Goal: Task Accomplishment & Management: Manage account settings

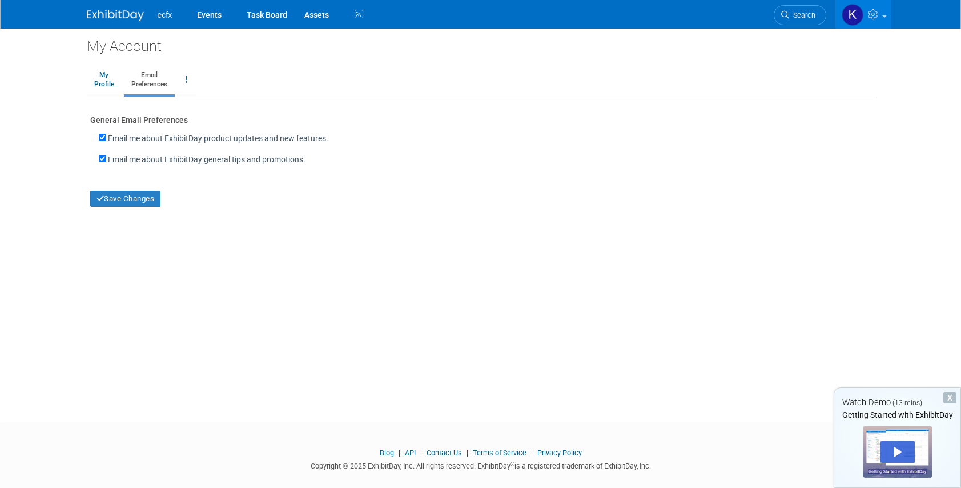
click at [150, 137] on label "Email me about ExhibitDay product updates and new features." at bounding box center [218, 138] width 220 height 11
click at [106, 137] on input "Email me about ExhibitDay product updates and new features." at bounding box center [102, 137] width 7 height 7
checkbox input "false"
click at [141, 160] on label "Email me about ExhibitDay general tips and promotions." at bounding box center [207, 159] width 198 height 11
click at [106, 160] on input "Email me about ExhibitDay general tips and promotions." at bounding box center [102, 158] width 7 height 7
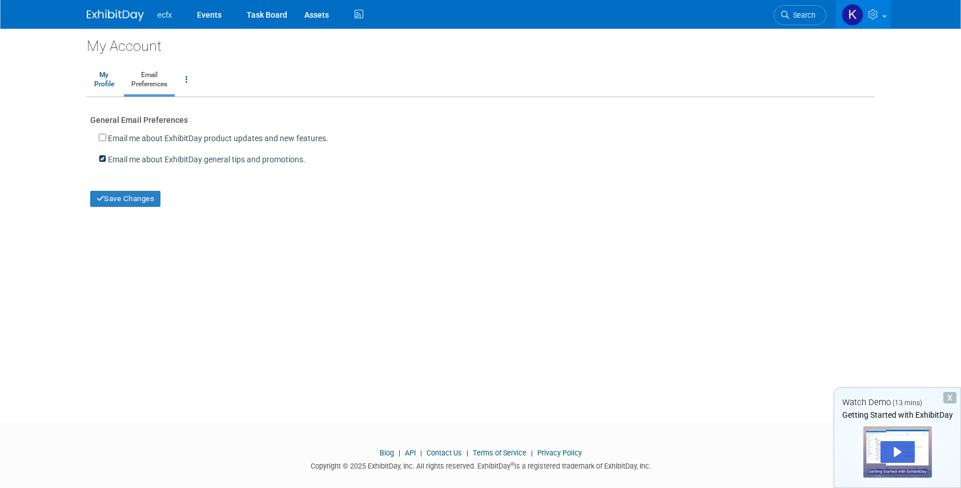
checkbox input "false"
click at [133, 197] on button "Save Changes" at bounding box center [125, 199] width 71 height 16
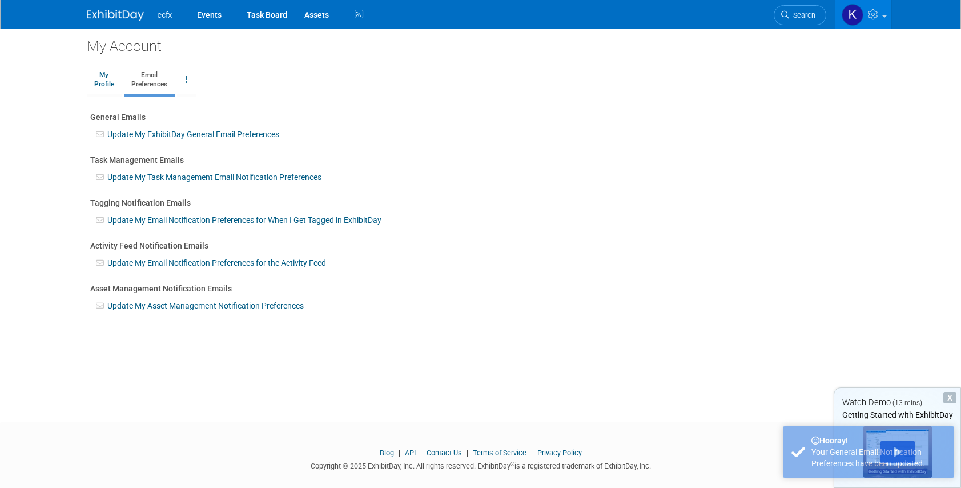
click at [258, 175] on link "Update My Task Management Email Notification Preferences" at bounding box center [214, 177] width 214 height 9
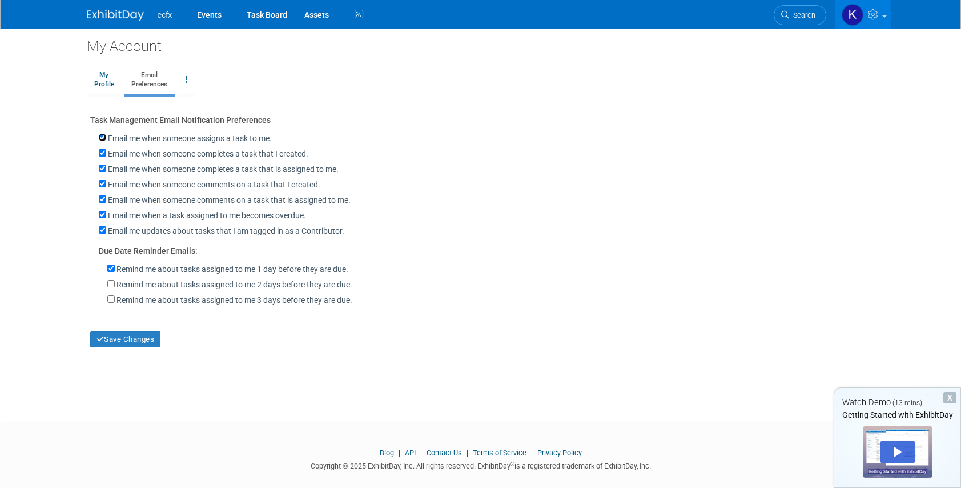
click at [105, 139] on input "Email me when someone assigns a task to me." at bounding box center [102, 137] width 7 height 7
checkbox input "false"
click at [102, 153] on input "Email me when someone completes a task that I created." at bounding box center [102, 152] width 7 height 7
checkbox input "false"
click at [102, 169] on input "Email me when someone completes a task that is assigned to me." at bounding box center [102, 168] width 7 height 7
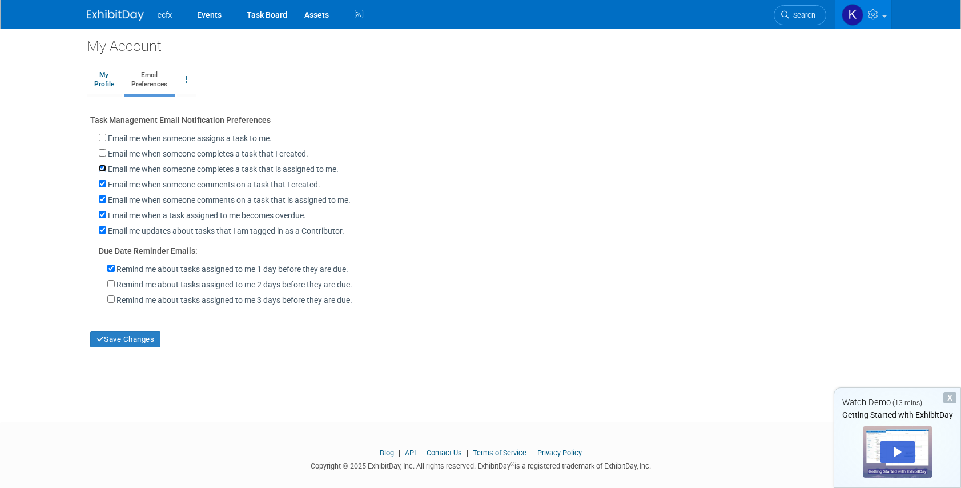
checkbox input "false"
click at [103, 184] on input "Email me when someone comments on a task that I created." at bounding box center [102, 183] width 7 height 7
checkbox input "false"
drag, startPoint x: 102, startPoint y: 197, endPoint x: 102, endPoint y: 203, distance: 6.3
click at [102, 196] on input "Email me when someone comments on a task that is assigned to me." at bounding box center [102, 198] width 7 height 7
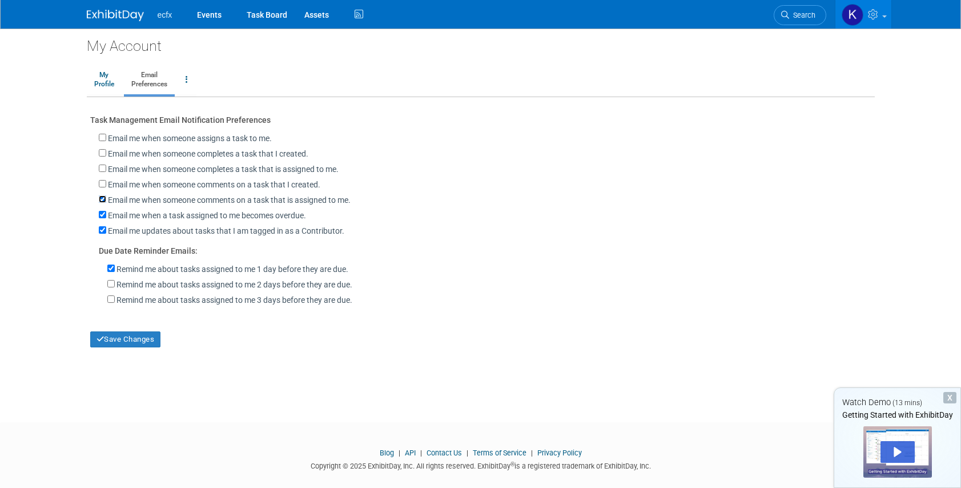
checkbox input "false"
click at [101, 214] on input "Email me when a task assigned to me becomes overdue." at bounding box center [102, 214] width 7 height 7
checkbox input "false"
click at [99, 234] on div "Email me updates about tasks that I am tagged in as a Contributor." at bounding box center [480, 231] width 781 height 15
click at [102, 232] on input "Email me updates about tasks that I am tagged in as a Contributor." at bounding box center [102, 229] width 7 height 7
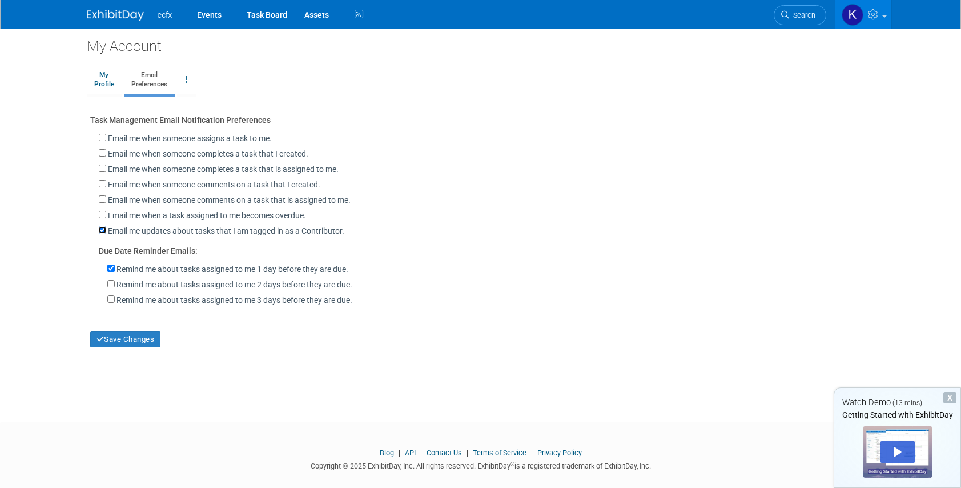
checkbox input "false"
click at [110, 269] on input "Remind me about tasks assigned to me 1 day before they are due." at bounding box center [110, 267] width 7 height 7
checkbox input "false"
click at [131, 339] on button "Save Changes" at bounding box center [125, 339] width 71 height 16
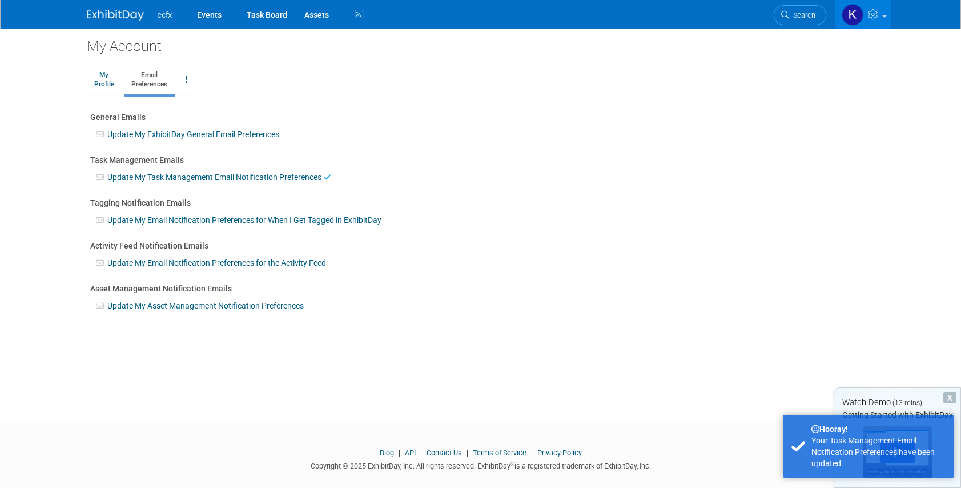
click at [252, 134] on link "Update My ExhibitDay General Email Preferences" at bounding box center [193, 134] width 172 height 9
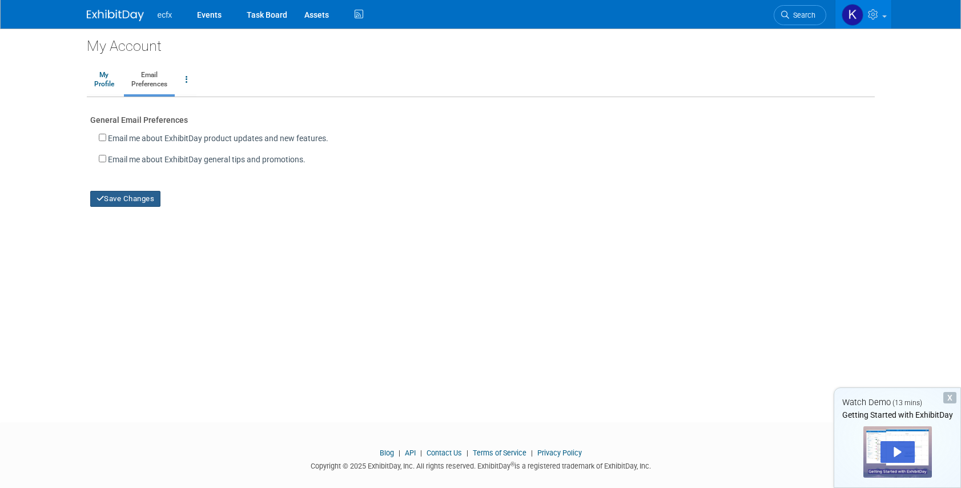
click at [125, 201] on button "Save Changes" at bounding box center [125, 199] width 71 height 16
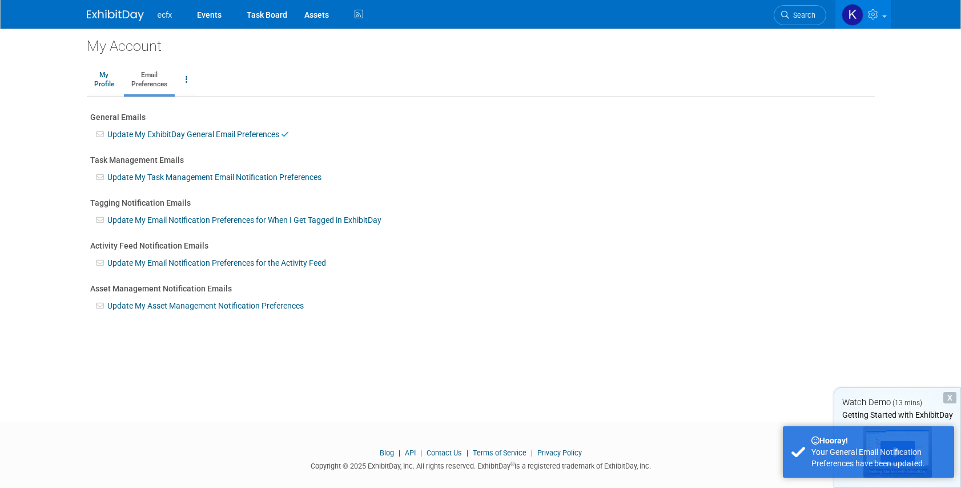
click at [285, 216] on link "Update My Email Notification Preferences for When I Get Tagged in ExhibitDay" at bounding box center [244, 219] width 274 height 9
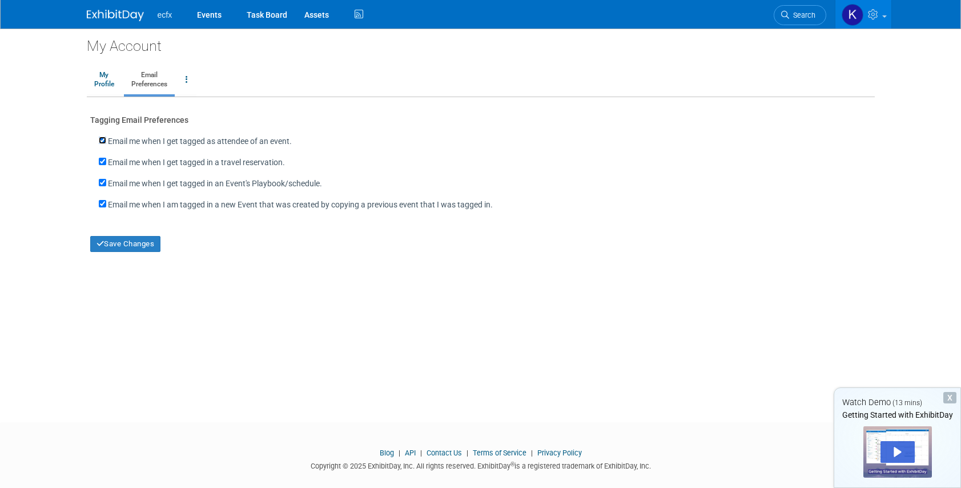
click at [102, 137] on input "Email me when I get tagged as attendee of an event." at bounding box center [102, 140] width 7 height 7
checkbox input "false"
click at [101, 160] on input "Email me when I get tagged in a travel reservation." at bounding box center [102, 161] width 7 height 7
checkbox input "false"
click at [104, 183] on input "Email me when I get tagged in an Event's Playbook/schedule." at bounding box center [102, 182] width 7 height 7
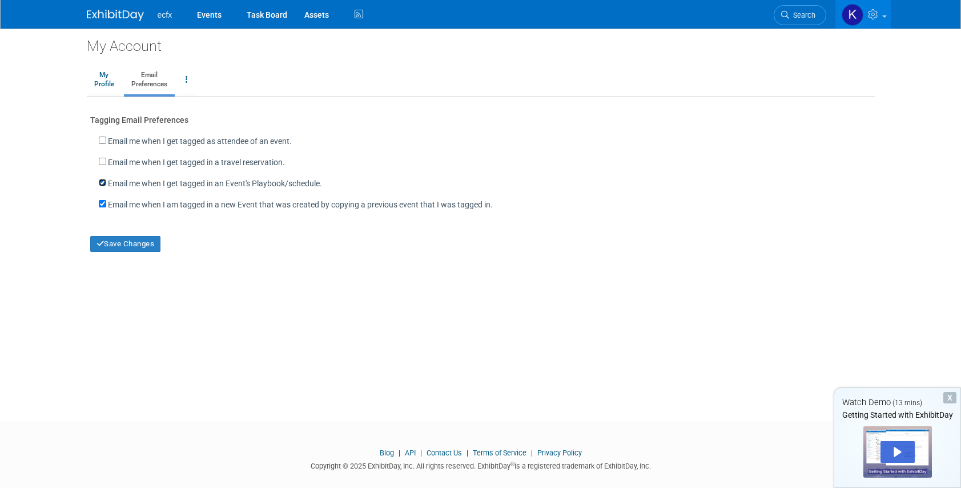
checkbox input "false"
click at [101, 203] on input "checkbox" at bounding box center [102, 203] width 7 height 7
checkbox input "false"
click at [118, 245] on button "Save Changes" at bounding box center [125, 244] width 71 height 16
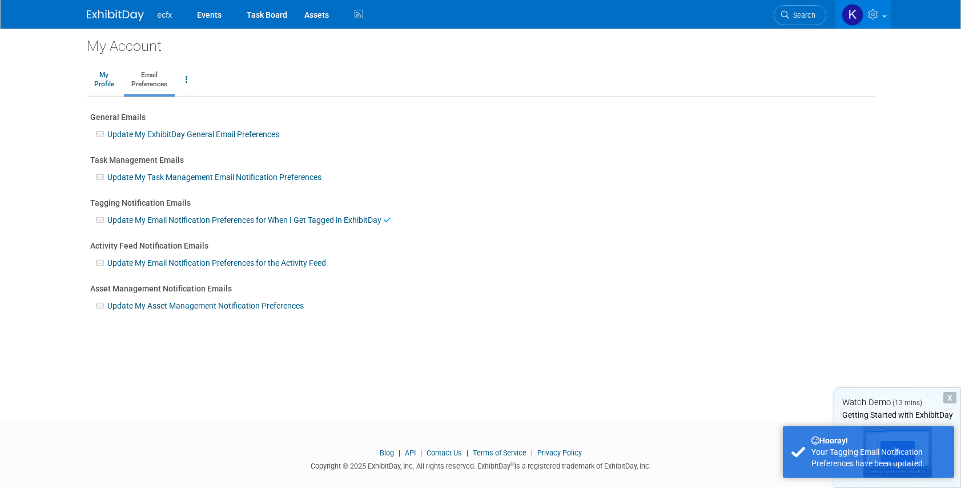
click at [210, 262] on link "Update My Email Notification Preferences for the Activity Feed" at bounding box center [216, 262] width 219 height 9
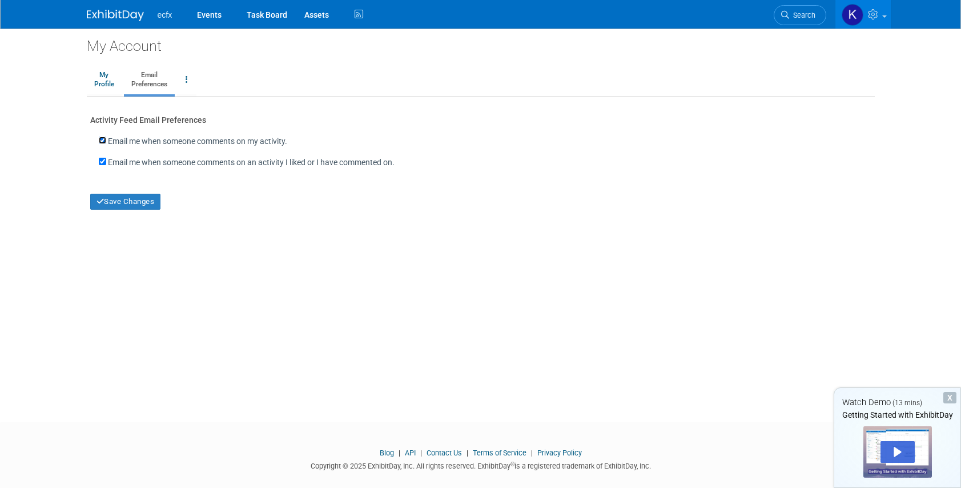
drag, startPoint x: 105, startPoint y: 138, endPoint x: 97, endPoint y: 159, distance: 22.9
click at [105, 138] on input "Email me when someone comments on my activity." at bounding box center [102, 140] width 7 height 7
checkbox input "false"
click at [104, 161] on input "Email me when someone comments on an activity I liked or I have commented on." at bounding box center [102, 161] width 7 height 7
checkbox input "false"
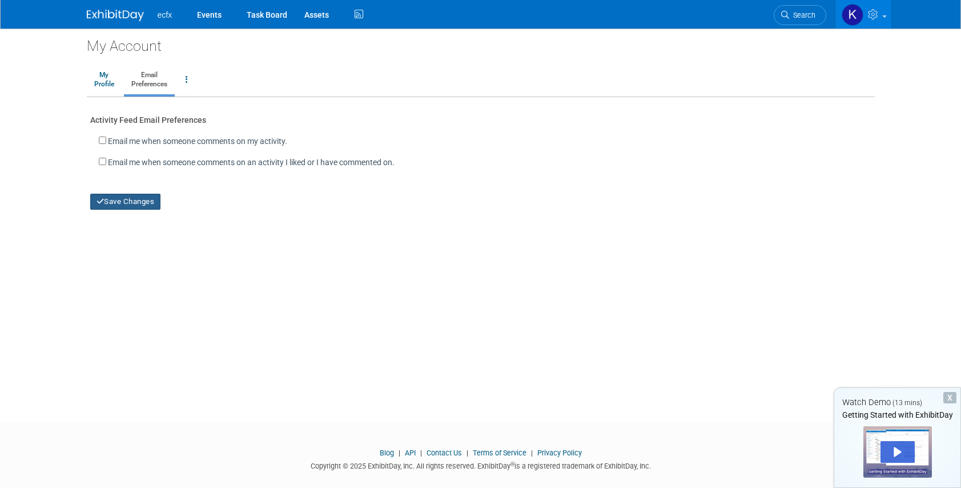
click at [109, 196] on button "Save Changes" at bounding box center [125, 202] width 71 height 16
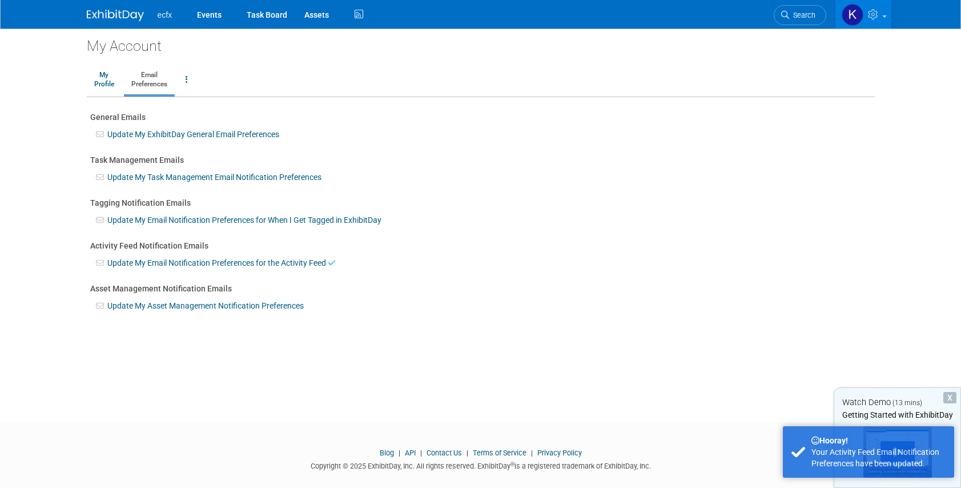
click at [200, 302] on link "Update My Asset Management Notification Preferences" at bounding box center [205, 305] width 197 height 9
